Goal: Task Accomplishment & Management: Complete application form

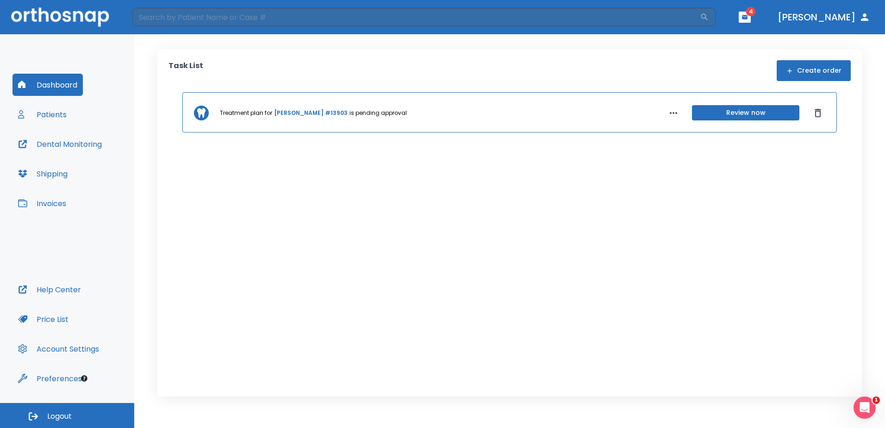
click at [751, 21] on button "button" at bounding box center [745, 17] width 12 height 11
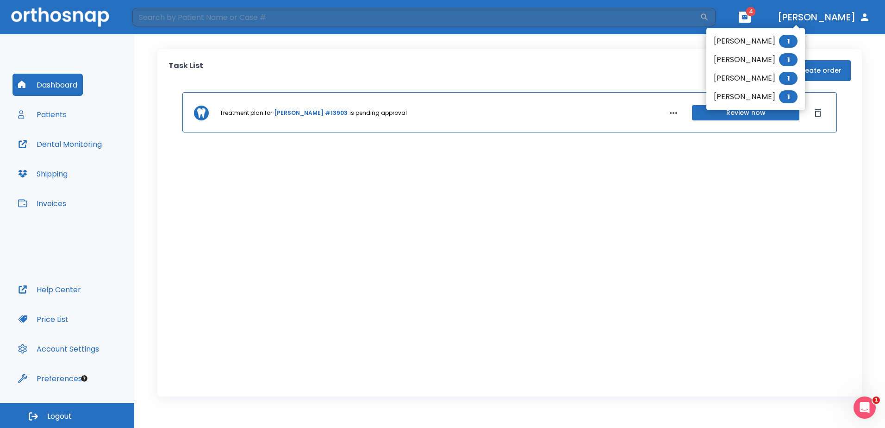
click at [764, 36] on li "[PERSON_NAME] 1" at bounding box center [755, 41] width 99 height 19
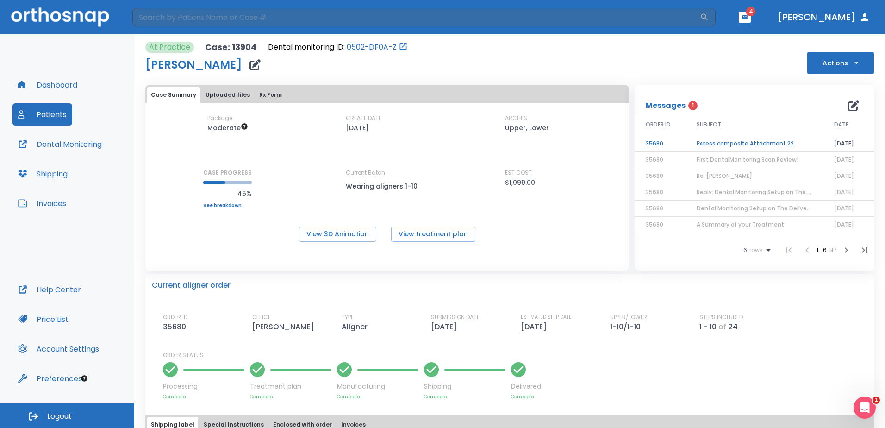
click at [749, 144] on td "Excess composite Attachment 22" at bounding box center [753, 144] width 137 height 16
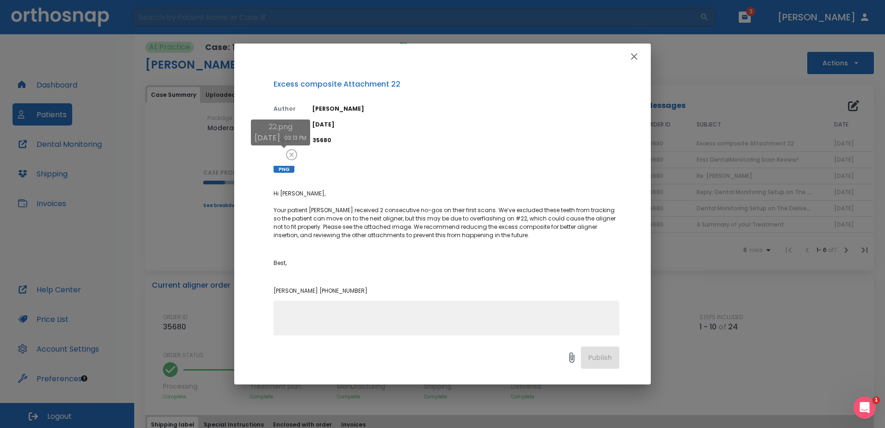
click at [279, 165] on div at bounding box center [284, 162] width 21 height 21
click at [513, 300] on div "x" at bounding box center [447, 337] width 346 height 75
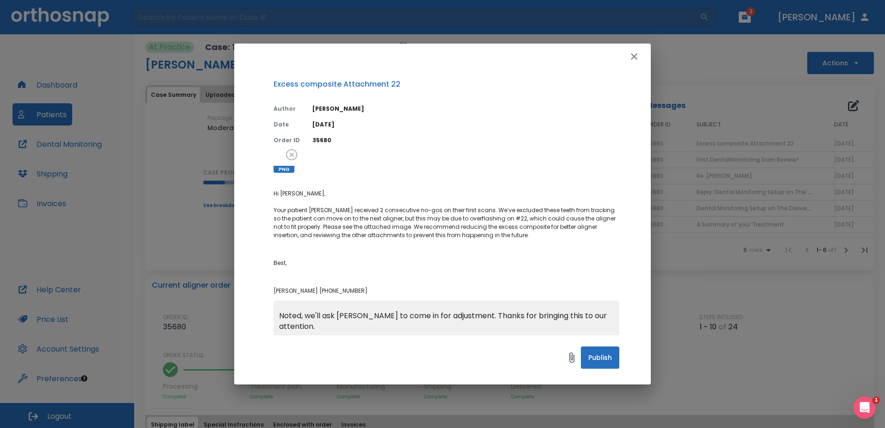
type textarea "Noted, we'll ask [PERSON_NAME] to come in for adjustment. Thanks for bringing t…"
click at [598, 360] on button "Publish" at bounding box center [600, 357] width 38 height 22
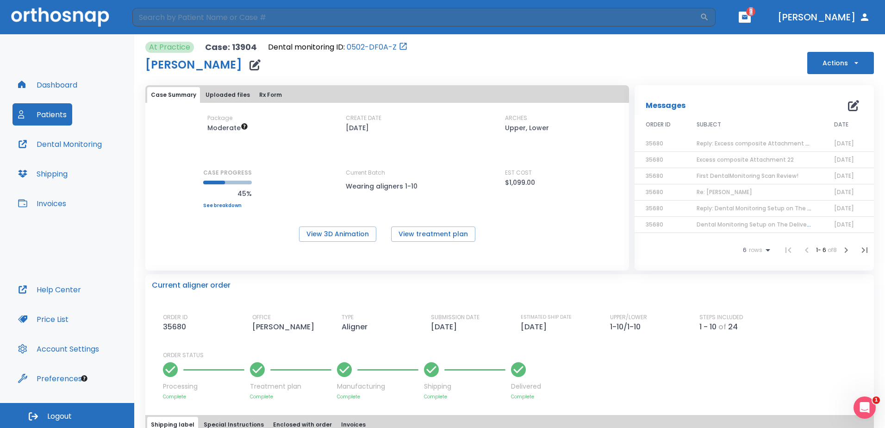
click at [755, 15] on span "3" at bounding box center [750, 11] width 9 height 9
drag, startPoint x: 801, startPoint y: 15, endPoint x: 795, endPoint y: 19, distance: 7.5
click at [747, 19] on icon "button" at bounding box center [745, 17] width 6 height 4
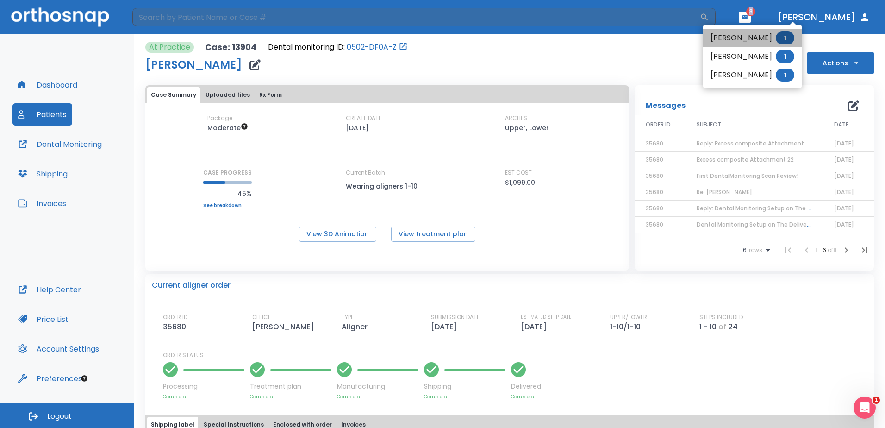
click at [765, 42] on li "[PERSON_NAME] 1" at bounding box center [752, 38] width 99 height 19
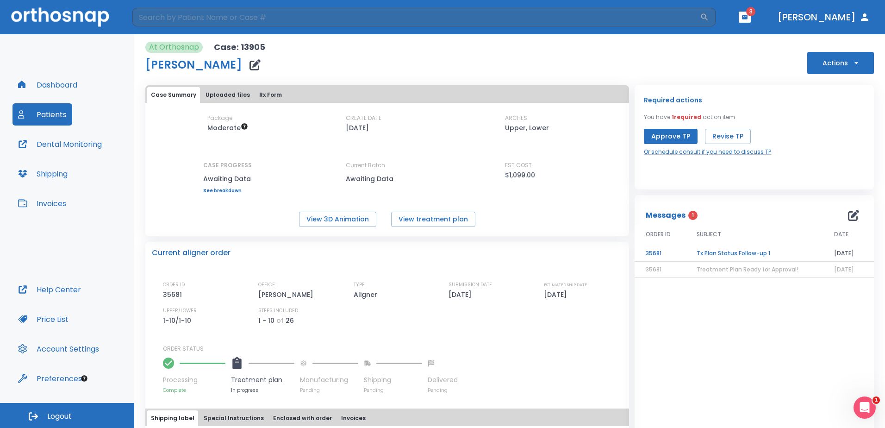
click at [801, 25] on header "​ 3 [PERSON_NAME]" at bounding box center [442, 17] width 885 height 34
click at [748, 20] on icon "button" at bounding box center [744, 17] width 6 height 6
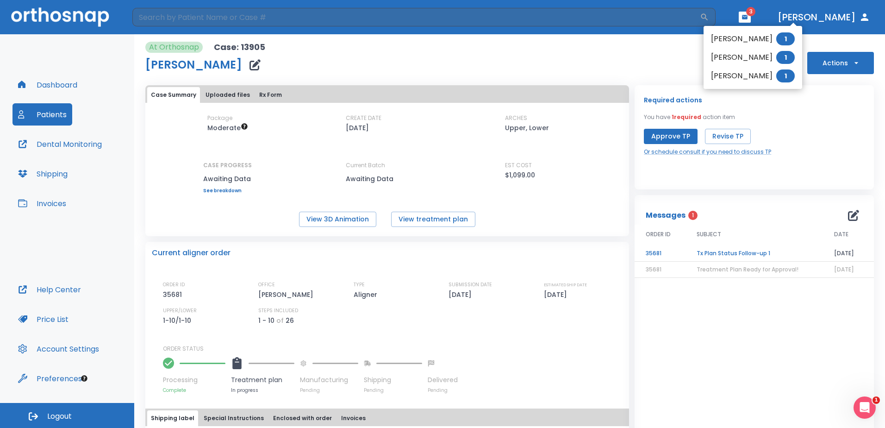
click at [752, 63] on li "[PERSON_NAME] 1" at bounding box center [753, 57] width 99 height 19
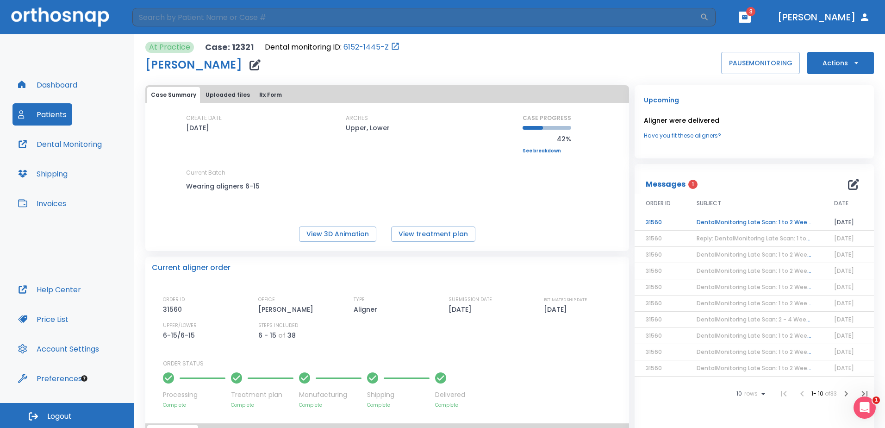
click at [739, 218] on td "DentalMonitoring Late Scan: 1 to 2 Weeks Notification" at bounding box center [753, 222] width 137 height 16
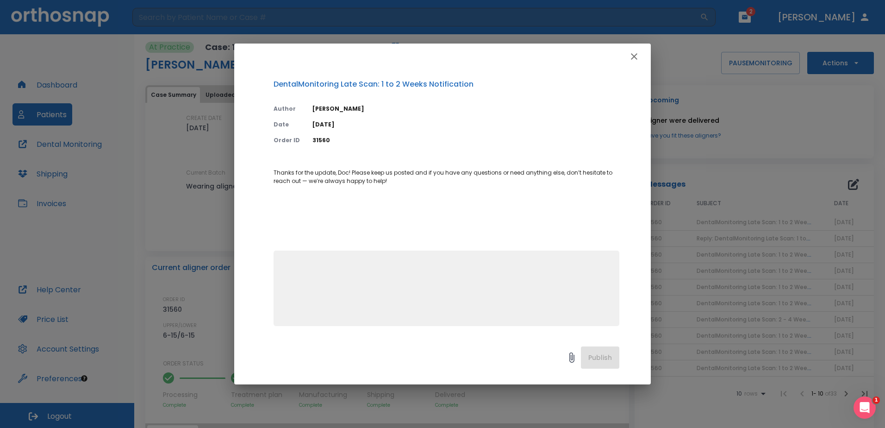
click at [630, 55] on icon "button" at bounding box center [634, 56] width 11 height 11
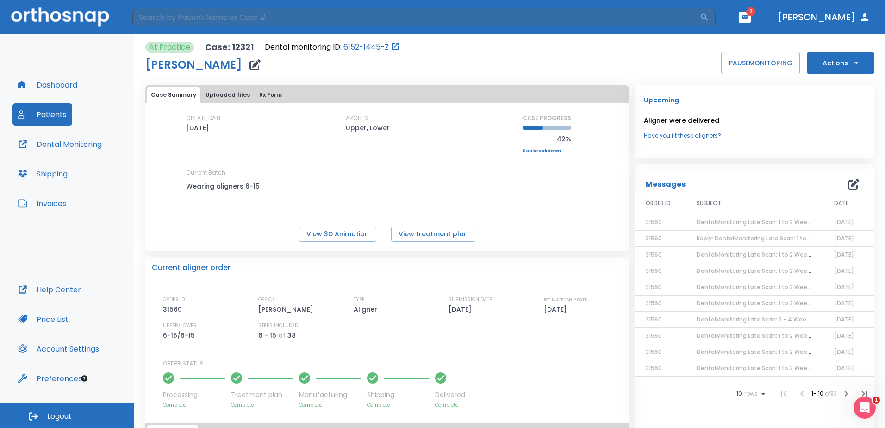
click at [748, 19] on icon "button" at bounding box center [744, 17] width 6 height 6
click at [763, 149] on div at bounding box center [442, 214] width 885 height 428
click at [60, 82] on button "Dashboard" at bounding box center [47, 85] width 70 height 22
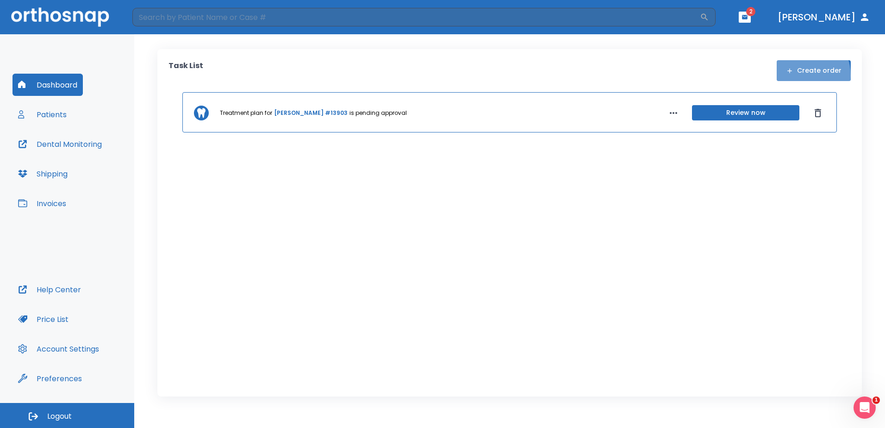
click at [801, 75] on button "Create order" at bounding box center [814, 70] width 74 height 21
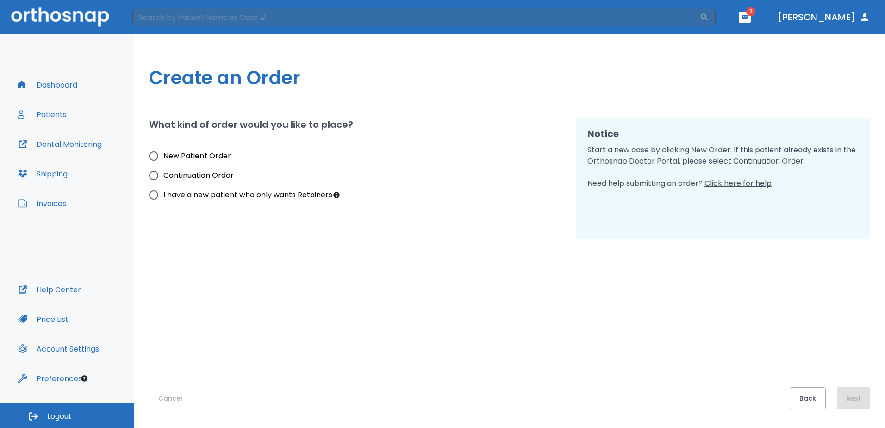
click at [168, 156] on span "New Patient Order" at bounding box center [197, 155] width 68 height 11
click at [163, 156] on input "New Patient Order" at bounding box center [153, 155] width 19 height 19
radio input "true"
click at [845, 394] on button "Next" at bounding box center [853, 398] width 33 height 22
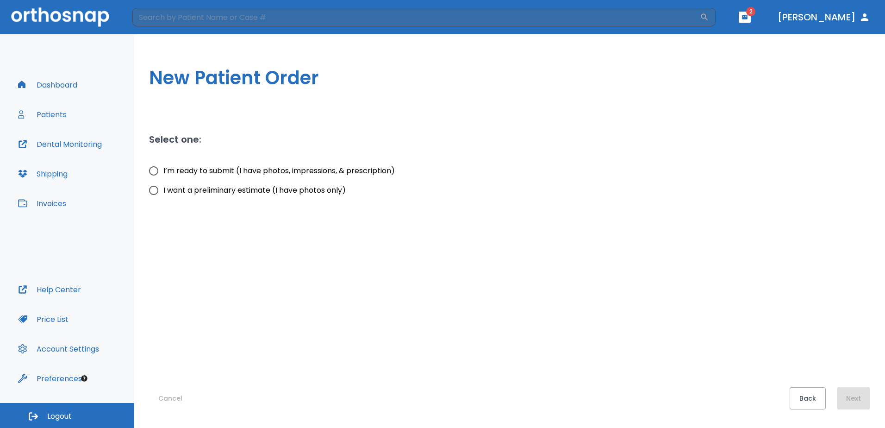
click at [175, 189] on span "I want a preliminary estimate (I have photos only)" at bounding box center [254, 190] width 182 height 11
click at [163, 189] on input "I want a preliminary estimate (I have photos only)" at bounding box center [153, 190] width 19 height 19
radio input "true"
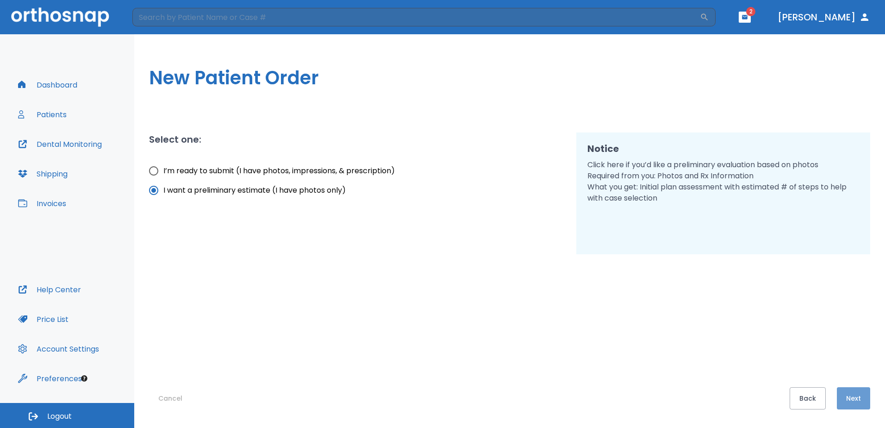
click at [853, 392] on button "Next" at bounding box center [853, 398] width 33 height 22
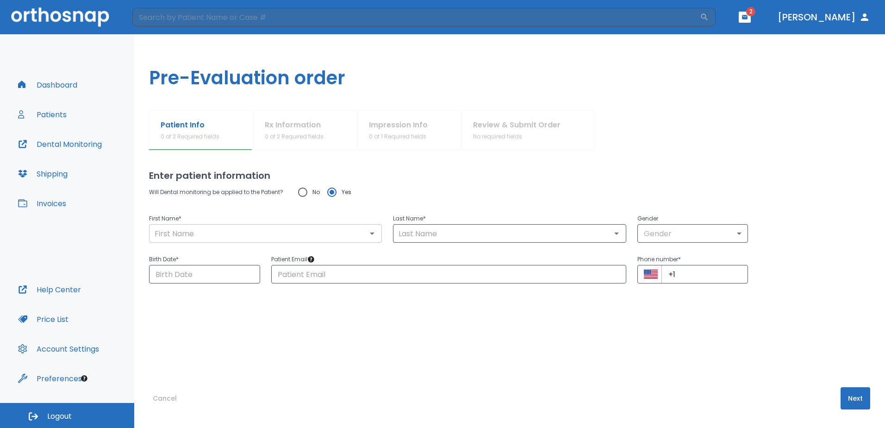
click at [183, 237] on input "text" at bounding box center [265, 233] width 227 height 13
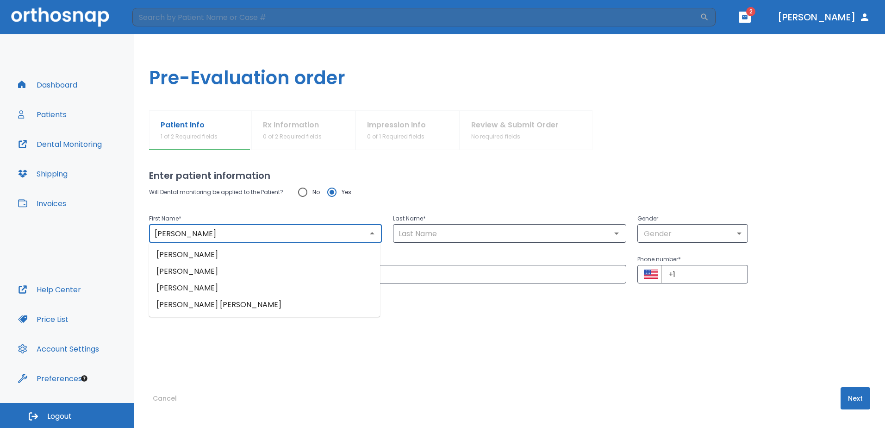
type input "[PERSON_NAME]"
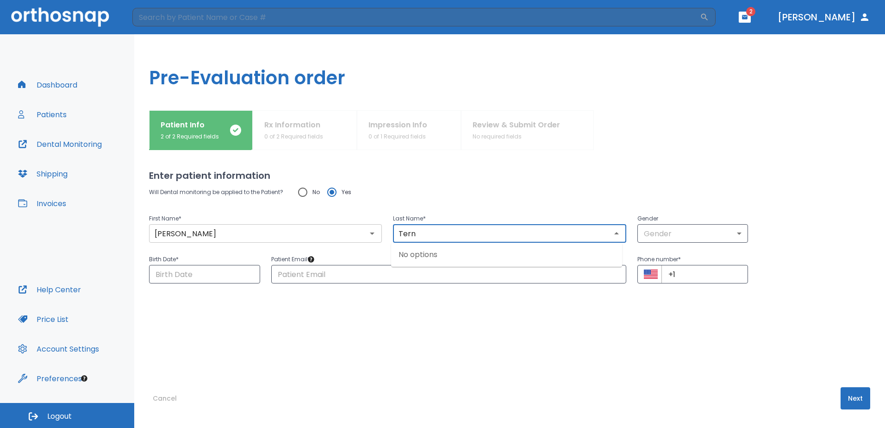
type input "Tern"
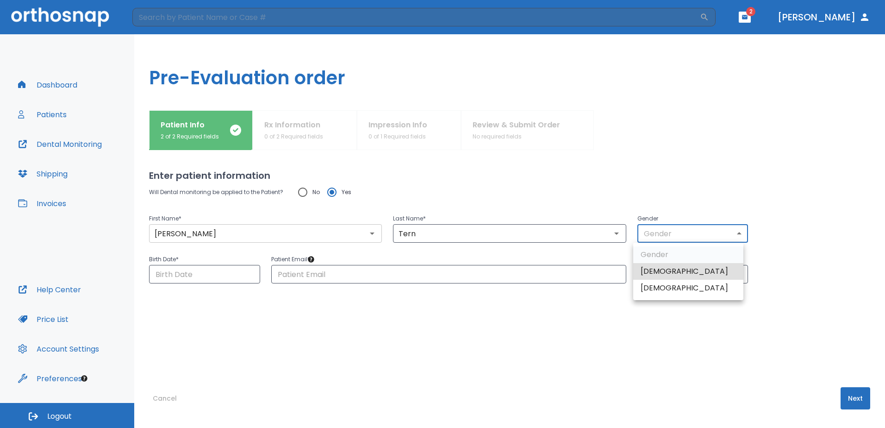
type input "1"
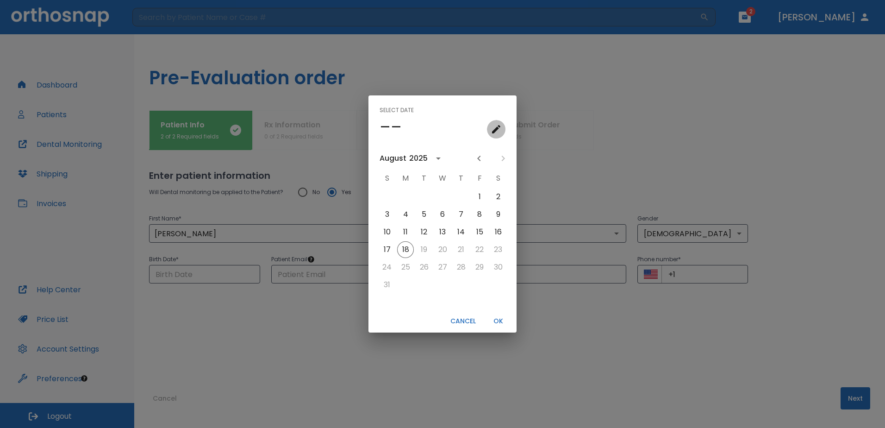
click at [492, 125] on icon "calendar view is open, go to text input view" at bounding box center [496, 129] width 11 height 11
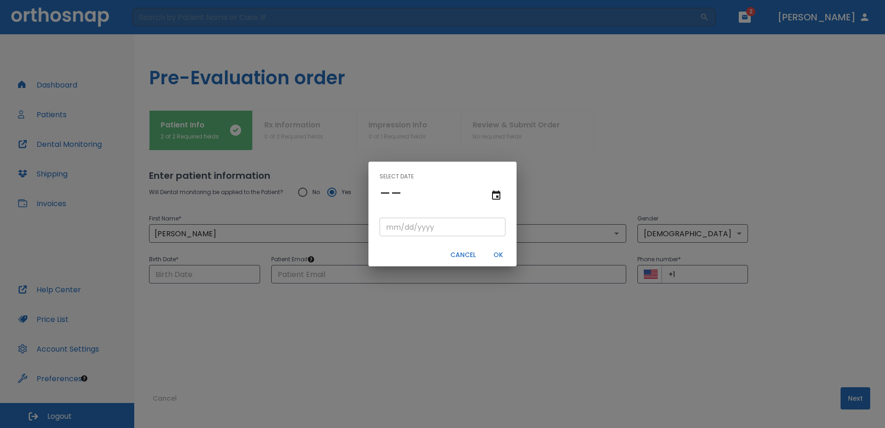
click at [448, 222] on input "tel" at bounding box center [443, 227] width 126 height 19
paste input "[DATE]"
type input "[DATE]"
click at [500, 250] on button "OK" at bounding box center [498, 254] width 30 height 15
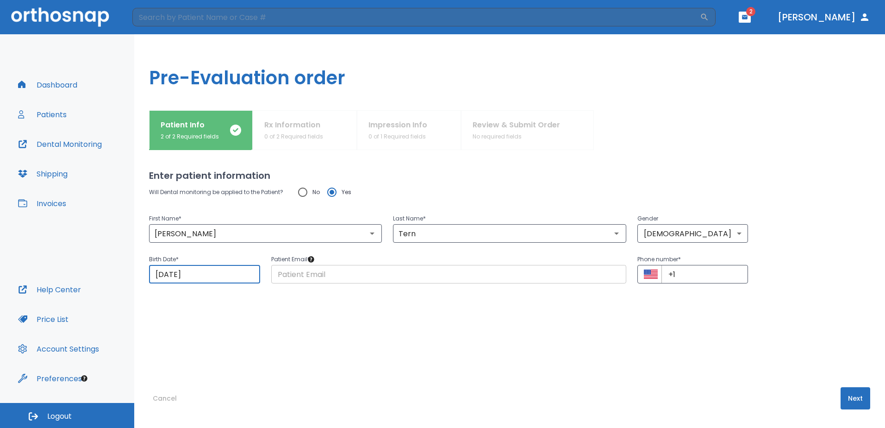
click at [384, 277] on input "text" at bounding box center [448, 274] width 355 height 19
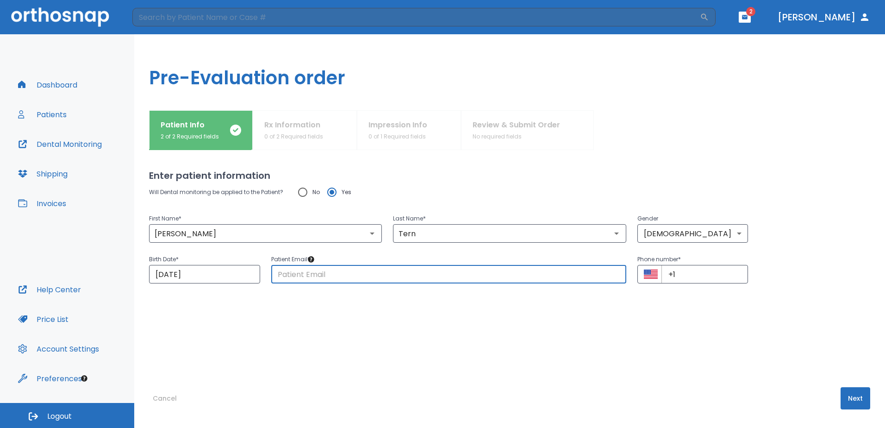
paste input "[EMAIL_ADDRESS][DOMAIN_NAME]"
type input "[EMAIL_ADDRESS][DOMAIN_NAME]"
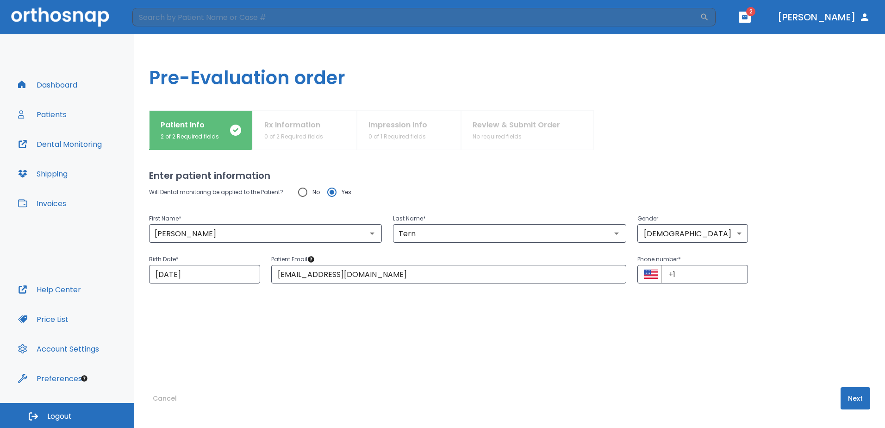
click at [512, 380] on div "Enter patient information Will Dental monitoring be applied to the Patient? No …" at bounding box center [509, 289] width 721 height 278
click at [707, 273] on input "+1" at bounding box center [704, 274] width 87 height 19
paste input "[PHONE_NUMBER]"
type input "[PHONE_NUMBER]"
click at [776, 340] on div "Will Dental monitoring be applied to the Patient? No Yes First Name * [PERSON_N…" at bounding box center [509, 266] width 721 height 168
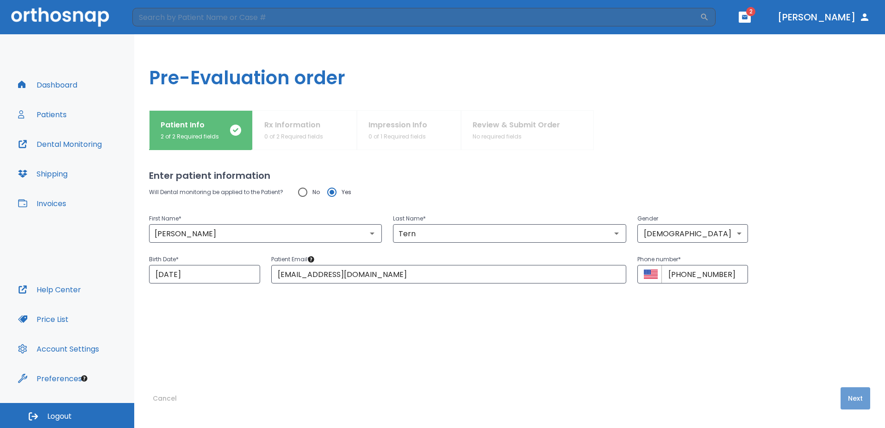
click at [845, 400] on button "Next" at bounding box center [856, 398] width 30 height 22
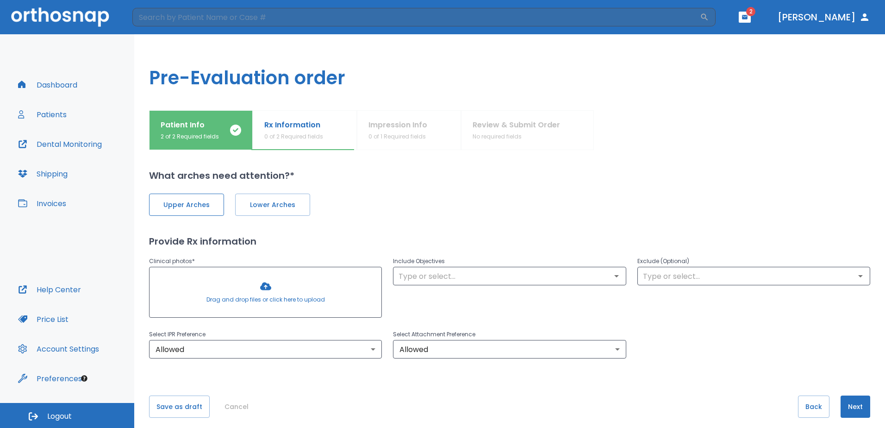
click at [197, 214] on button "Upper Arches" at bounding box center [186, 204] width 75 height 22
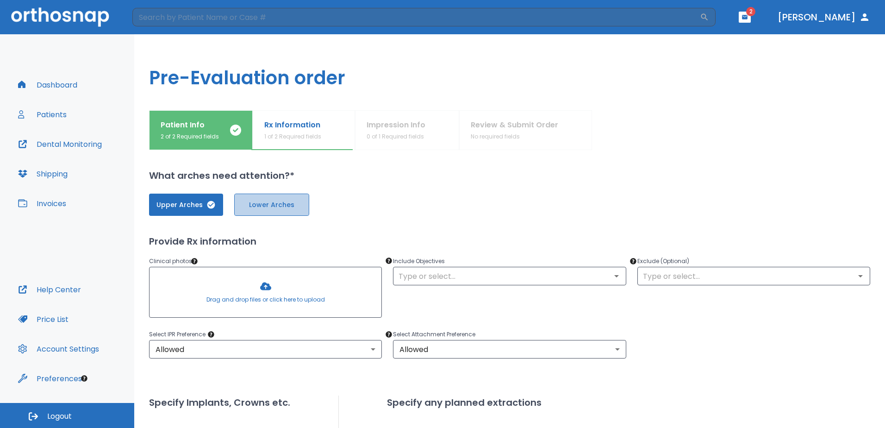
click at [271, 207] on span "Lower Arches" at bounding box center [272, 205] width 56 height 10
click at [490, 229] on div "Upper Arches Lower Arches Provide Rx information Clinical photos * Drag and dro…" at bounding box center [509, 395] width 721 height 426
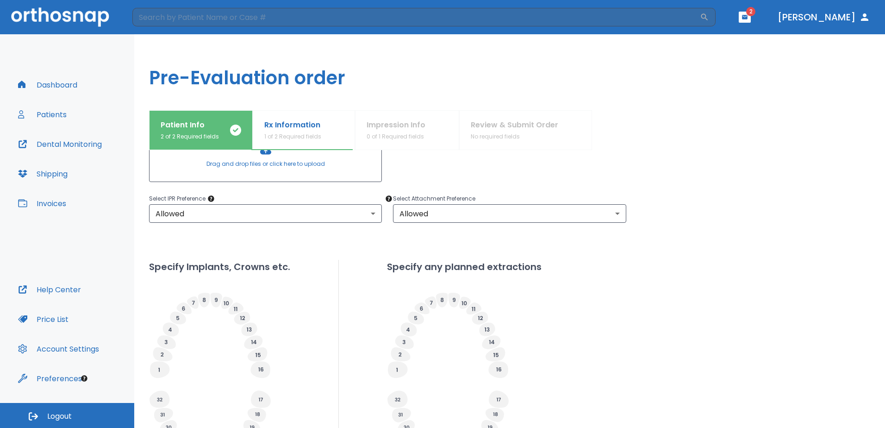
scroll to position [93, 0]
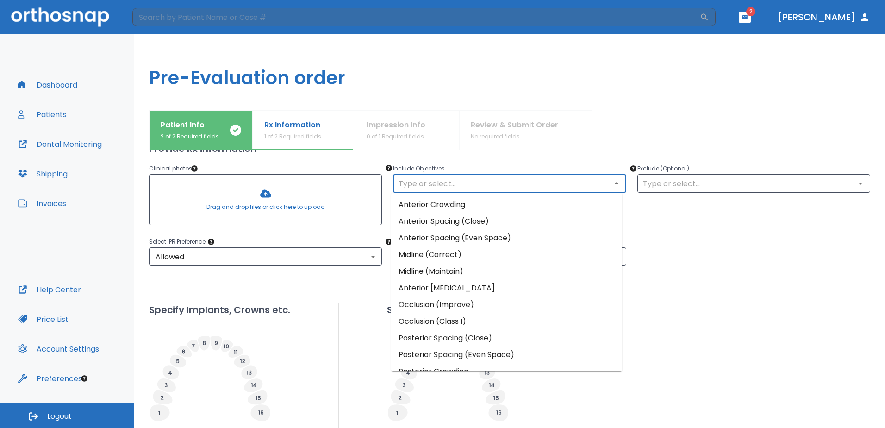
click at [439, 184] on input "text" at bounding box center [509, 183] width 227 height 13
click at [448, 227] on li "Anterior Spacing (Close)" at bounding box center [506, 221] width 231 height 17
click at [435, 186] on input "text" at bounding box center [509, 183] width 227 height 13
click at [499, 340] on li "Posterior Spacing (Close)" at bounding box center [506, 338] width 231 height 17
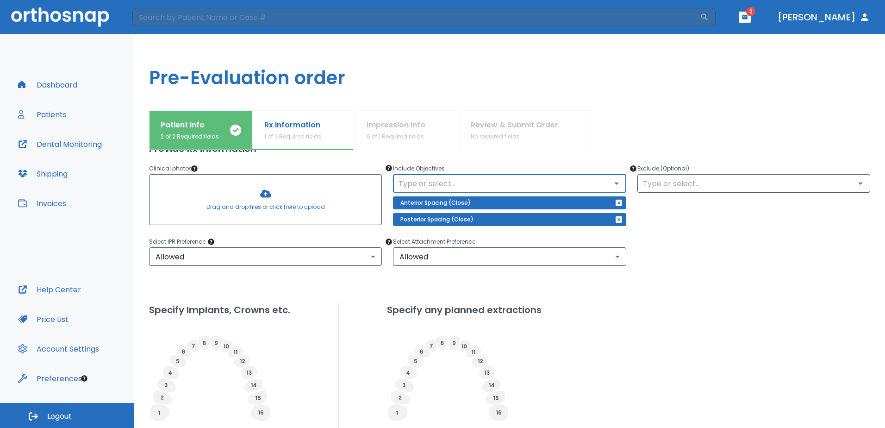
click at [652, 322] on div "Specify Implants, Crowns etc. Specify any planned extractions" at bounding box center [509, 409] width 721 height 213
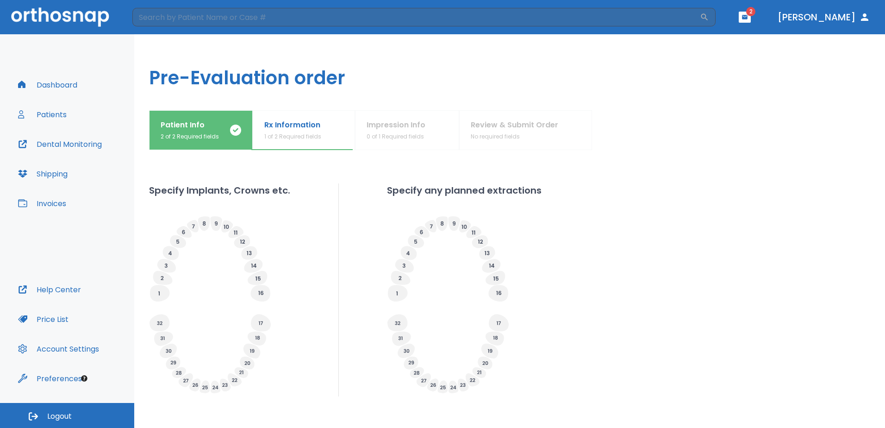
scroll to position [73, 0]
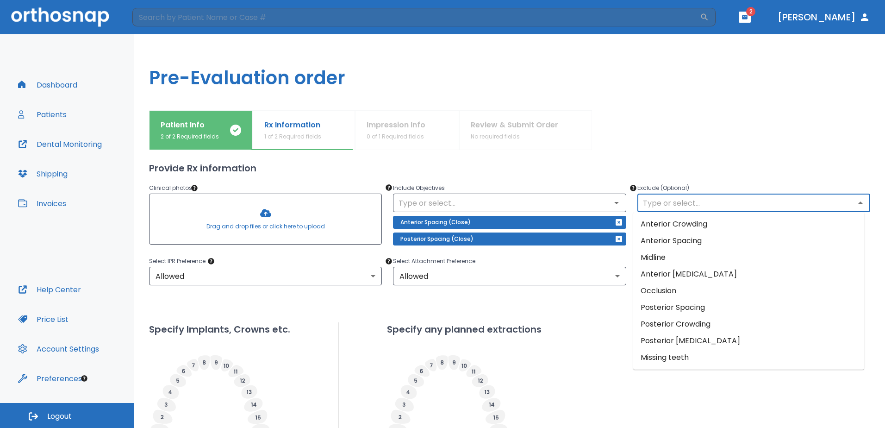
click at [674, 202] on input "text" at bounding box center [753, 202] width 227 height 13
click at [683, 159] on div "Upper Arches Lower Arches Provide Rx information Clinical photos * Drag and dro…" at bounding box center [509, 322] width 721 height 426
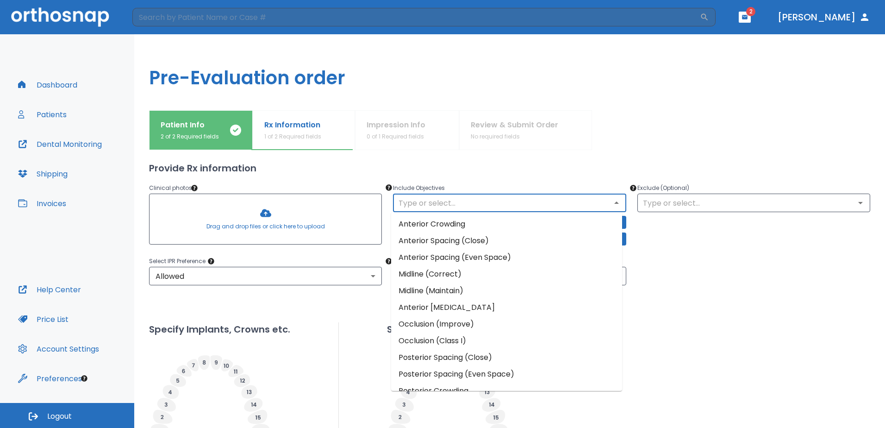
click at [505, 206] on input "text" at bounding box center [509, 202] width 227 height 13
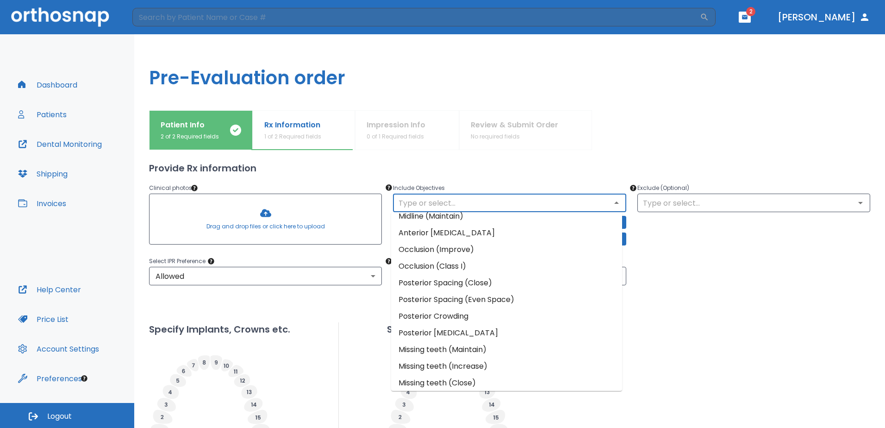
scroll to position [79, 0]
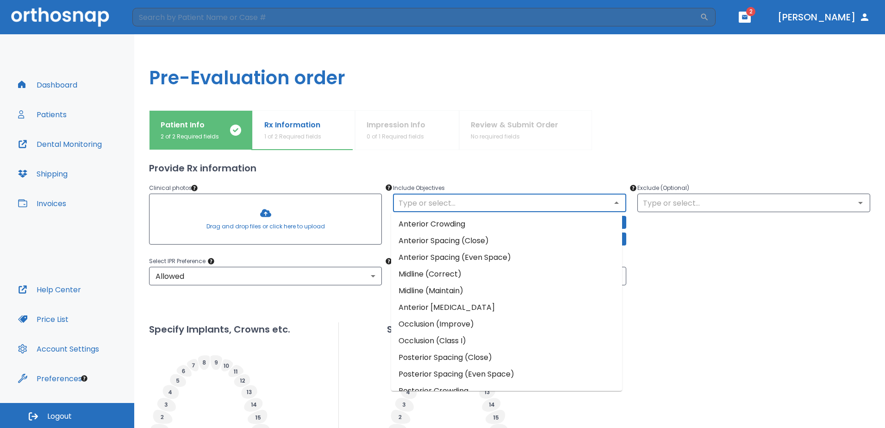
click at [449, 202] on input "text" at bounding box center [509, 202] width 227 height 13
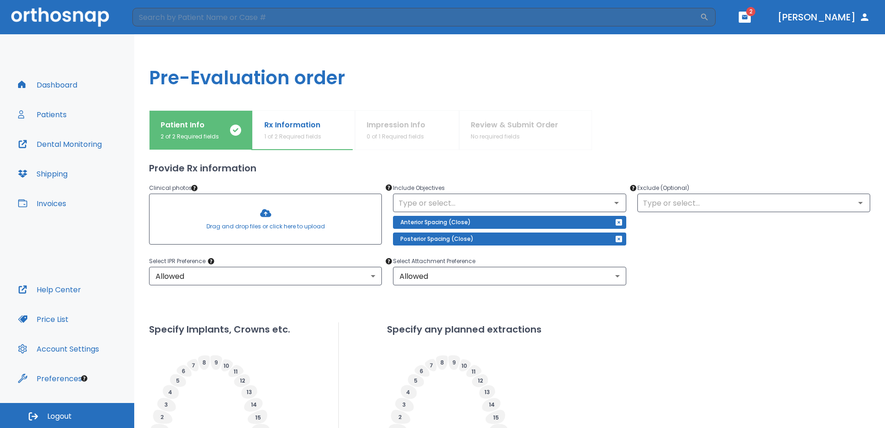
click at [730, 338] on div "Specify Implants, Crowns etc. Specify any planned extractions" at bounding box center [509, 428] width 721 height 213
click at [466, 196] on input "text" at bounding box center [509, 202] width 227 height 13
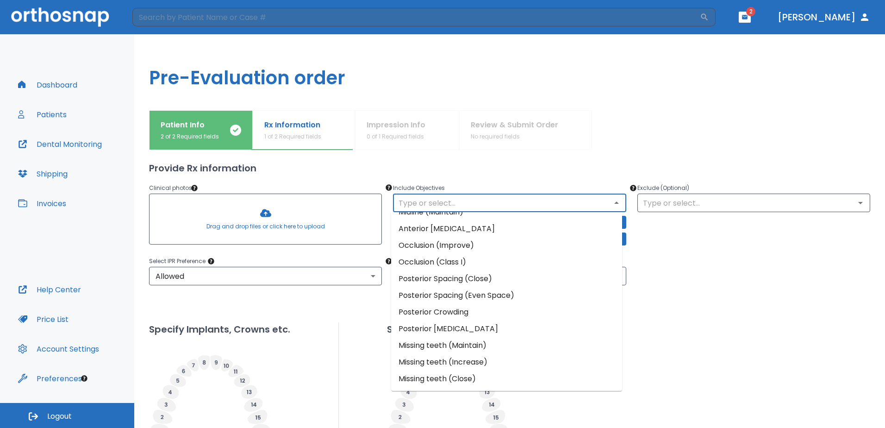
click at [482, 342] on li "Missing teeth (Maintain)" at bounding box center [506, 345] width 231 height 17
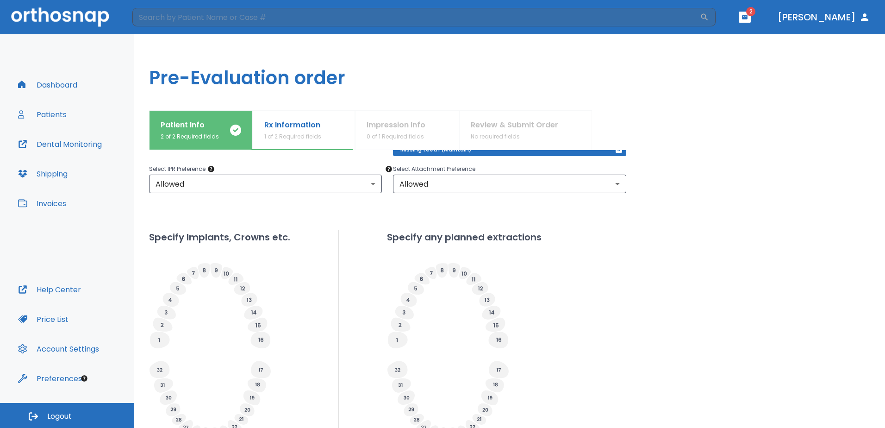
scroll to position [272, 0]
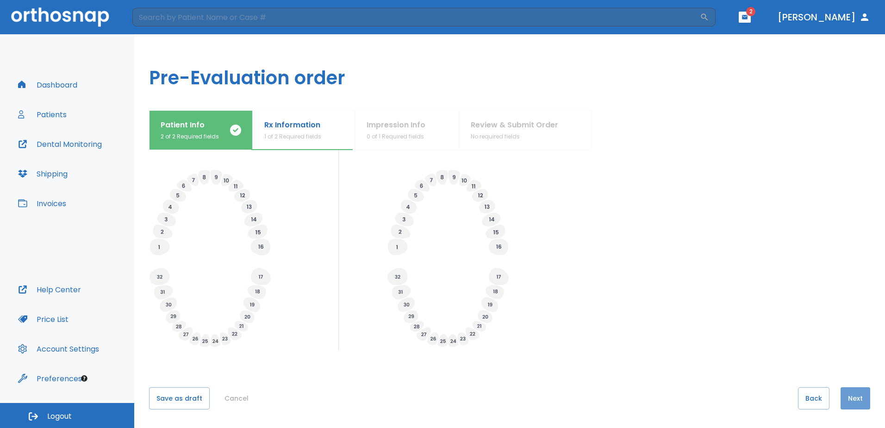
click at [841, 397] on button "Next" at bounding box center [856, 398] width 30 height 22
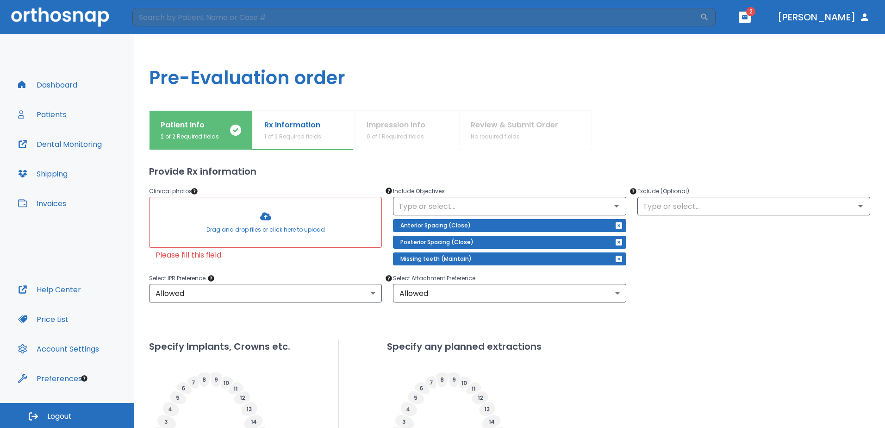
scroll to position [48, 0]
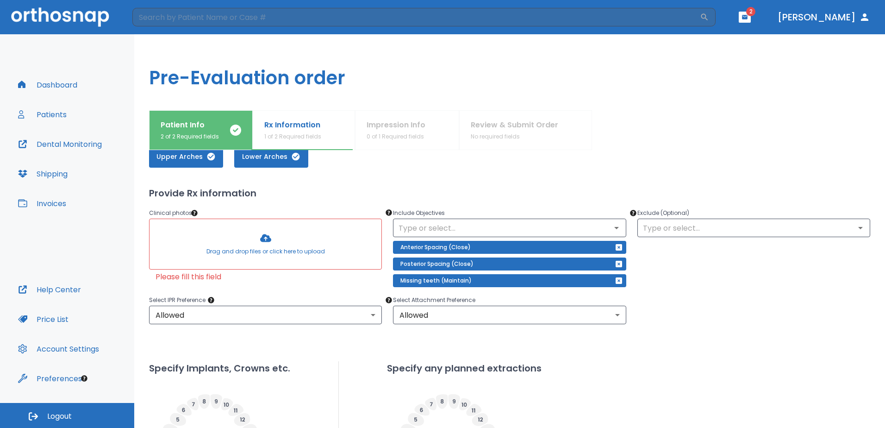
click at [279, 236] on div at bounding box center [265, 244] width 232 height 50
click at [237, 247] on div at bounding box center [265, 244] width 232 height 50
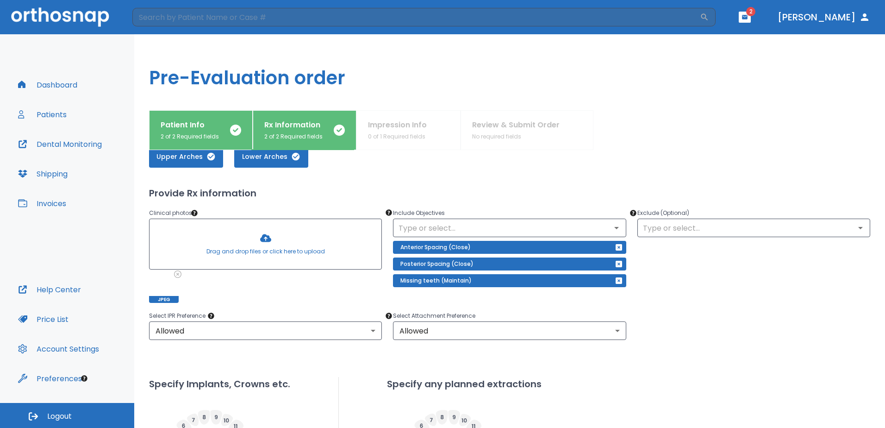
click at [726, 336] on div "Select IPR Preference Allowed 1 ​ Select Attachment Preference Allowed 1 ​" at bounding box center [504, 319] width 732 height 41
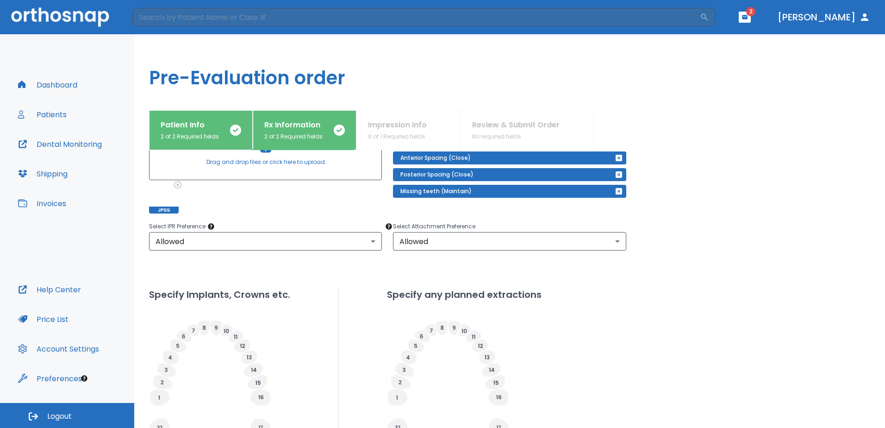
scroll to position [288, 0]
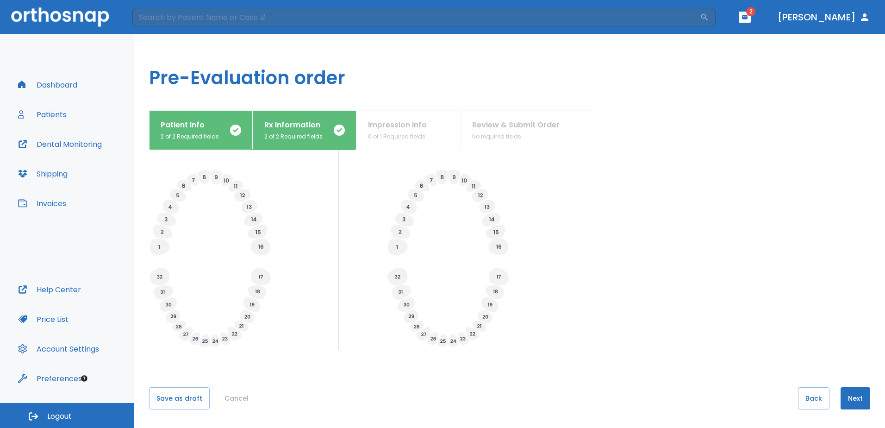
click at [852, 400] on button "Next" at bounding box center [856, 398] width 30 height 22
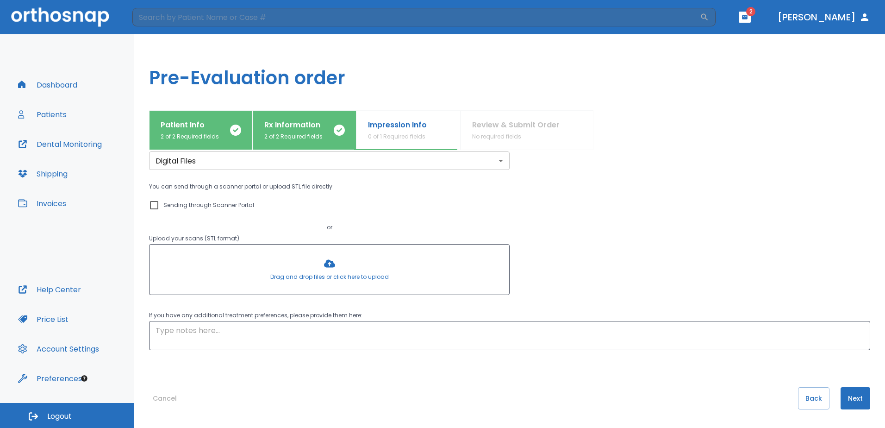
scroll to position [0, 0]
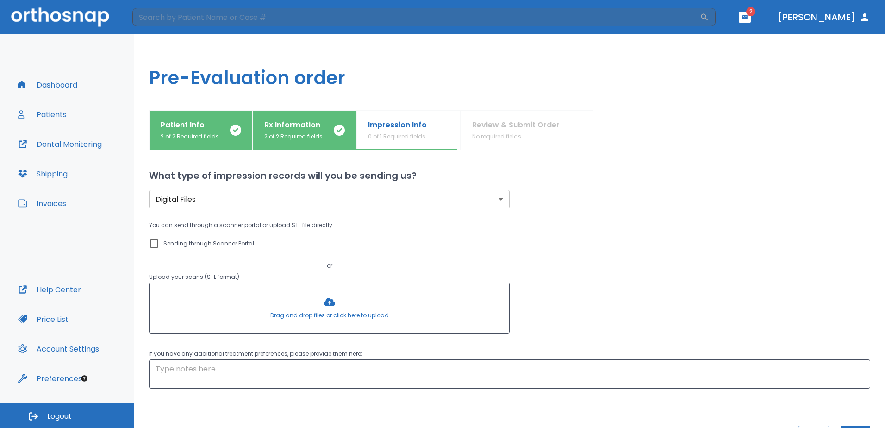
click at [158, 240] on input "Sending through Scanner Portal" at bounding box center [154, 243] width 11 height 11
checkbox input "true"
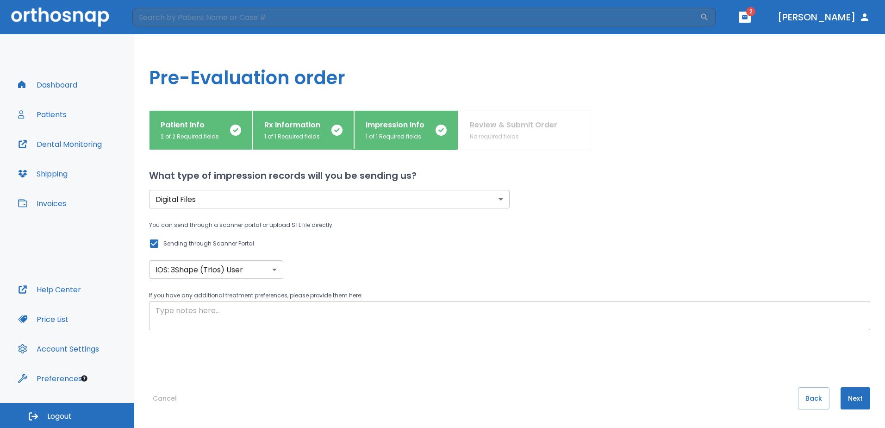
click at [293, 311] on textarea at bounding box center [510, 315] width 708 height 21
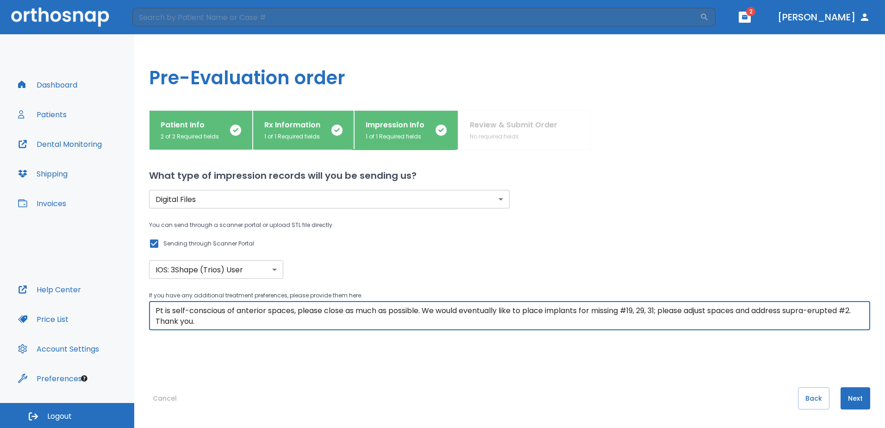
click at [213, 309] on textarea "Pt is self-conscious of anterior spaces, please close as much as possible. We w…" at bounding box center [510, 315] width 708 height 21
type textarea "Pt's chief complaint is his open anterior contacts, please close as much as pos…"
click at [336, 353] on div "What type of impression records will you be sending us? Digital Files digital ​…" at bounding box center [509, 289] width 721 height 278
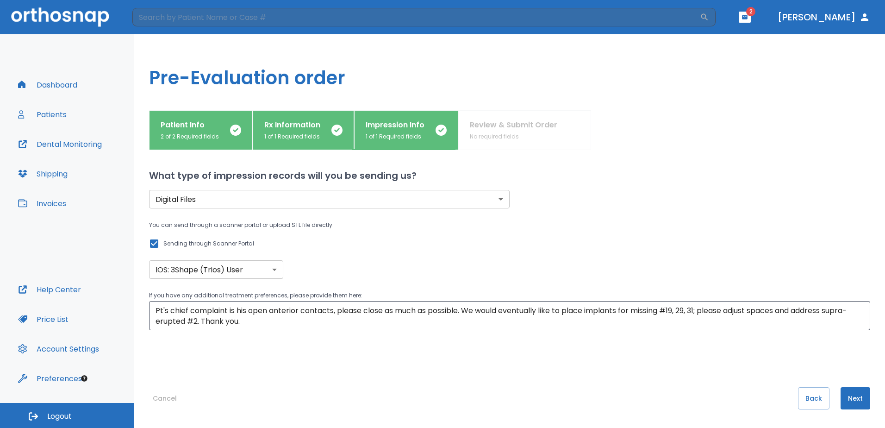
click at [843, 396] on button "Next" at bounding box center [856, 398] width 30 height 22
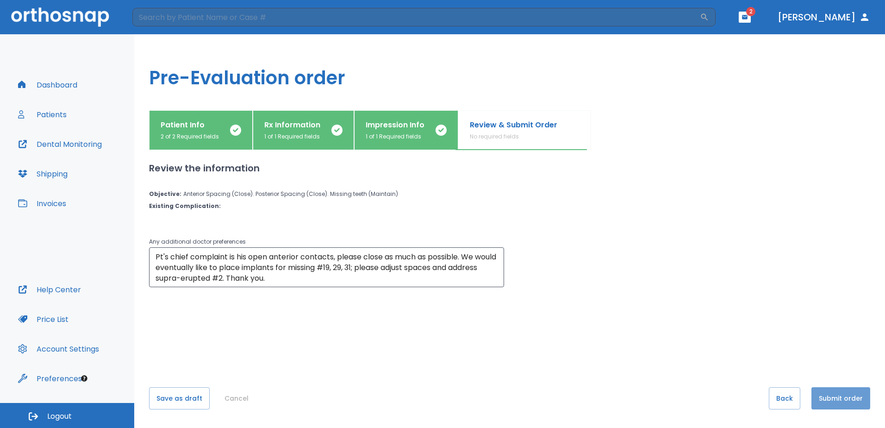
click at [841, 398] on button "Submit order" at bounding box center [840, 398] width 59 height 22
